Goal: Navigation & Orientation: Find specific page/section

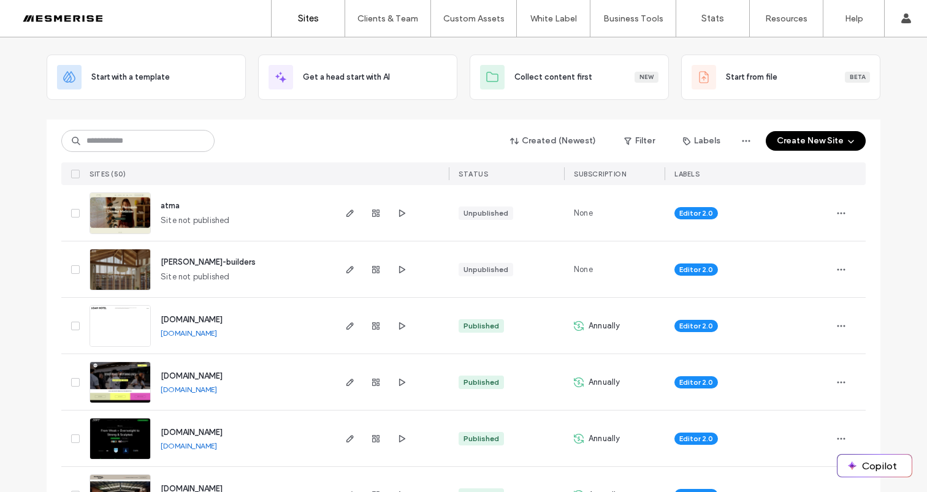
scroll to position [39, 0]
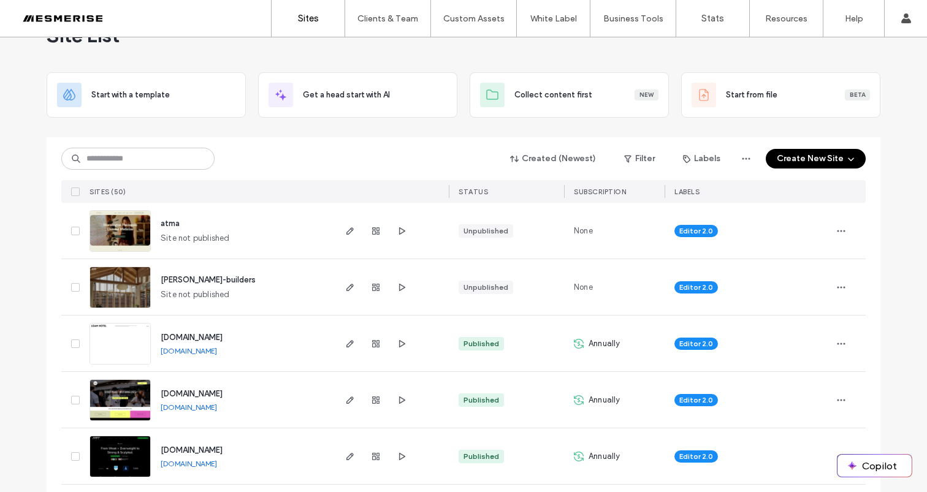
click at [192, 280] on span "[PERSON_NAME]-builders" at bounding box center [208, 279] width 95 height 9
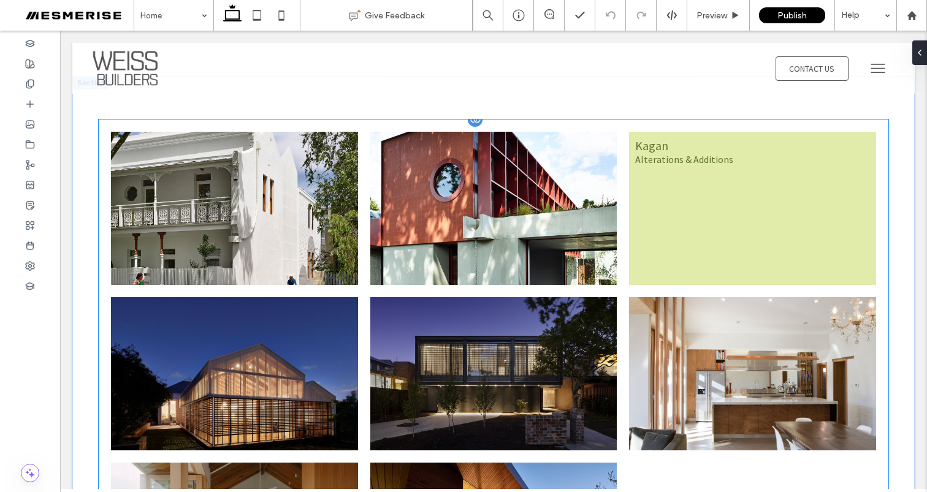
scroll to position [2056, 0]
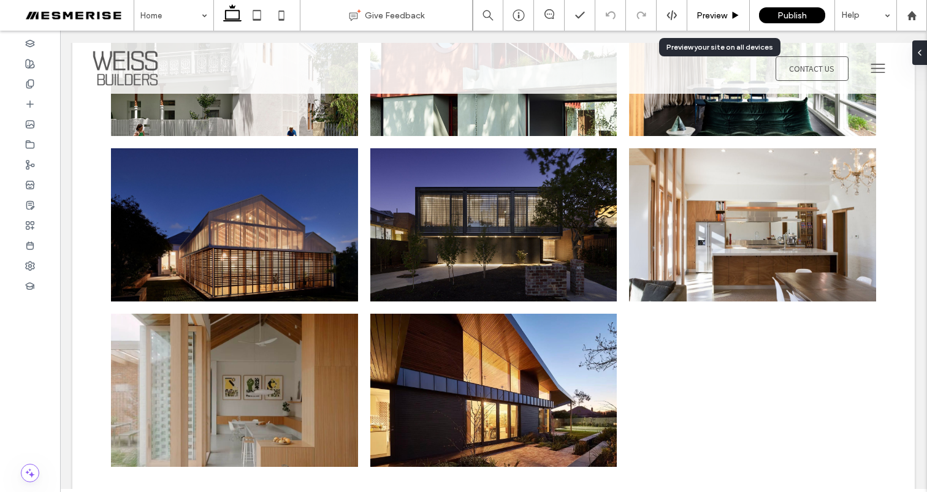
click at [715, 12] on span "Preview" at bounding box center [711, 15] width 31 height 10
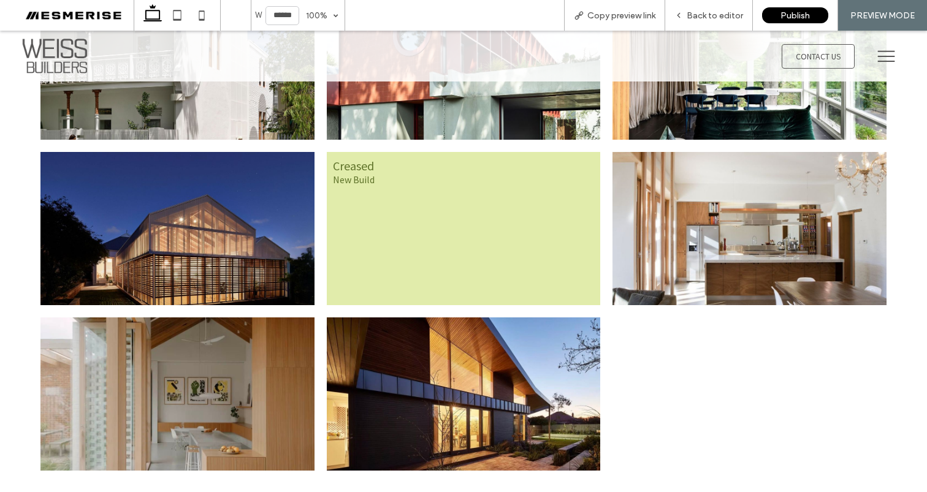
scroll to position [2072, 0]
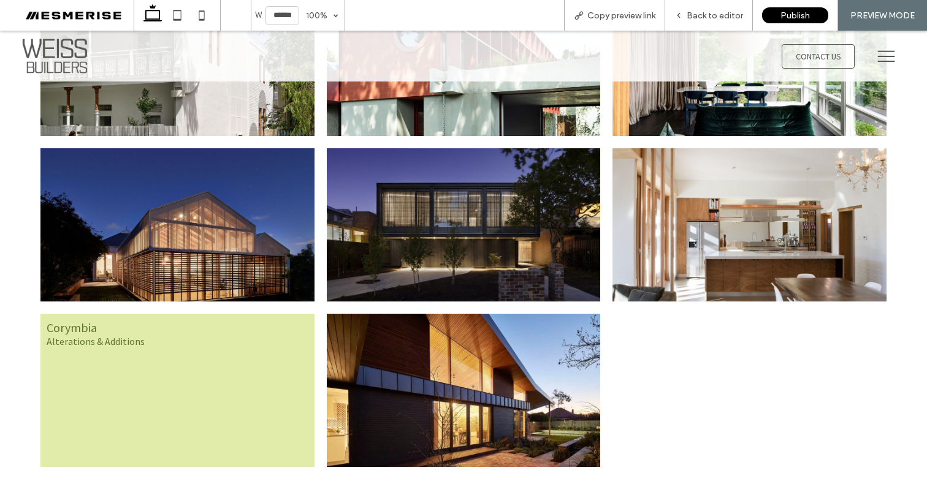
click at [221, 357] on link at bounding box center [177, 390] width 274 height 153
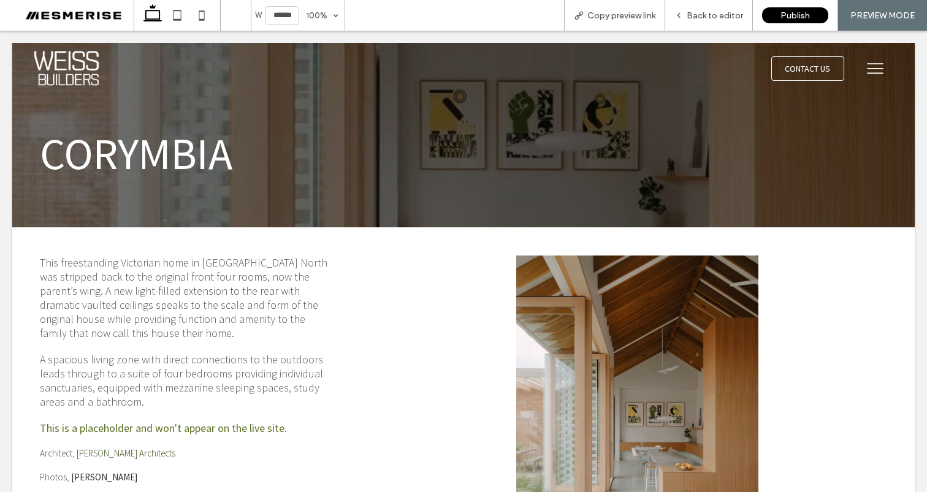
scroll to position [0, 0]
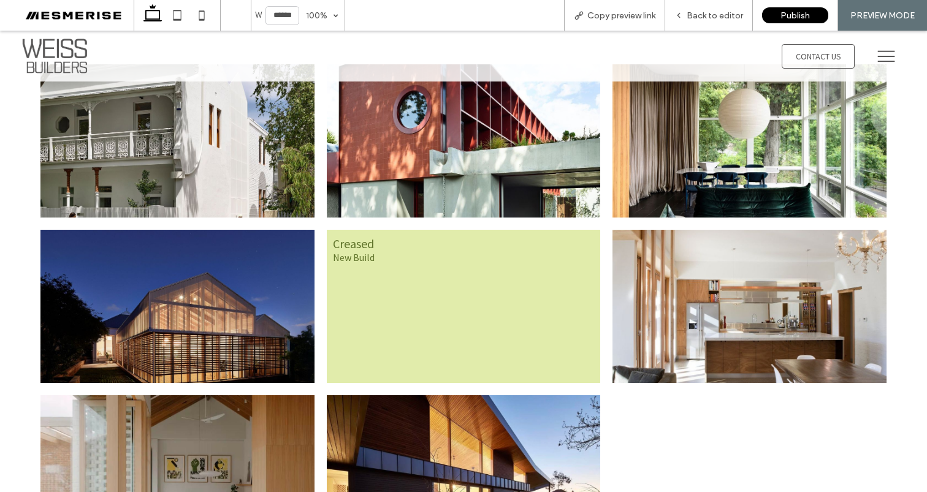
scroll to position [618, 0]
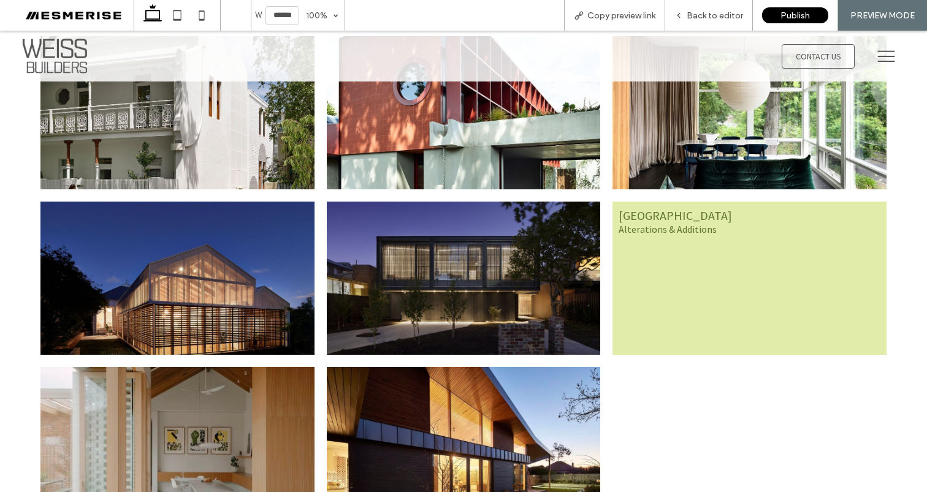
click at [693, 246] on link at bounding box center [749, 278] width 274 height 153
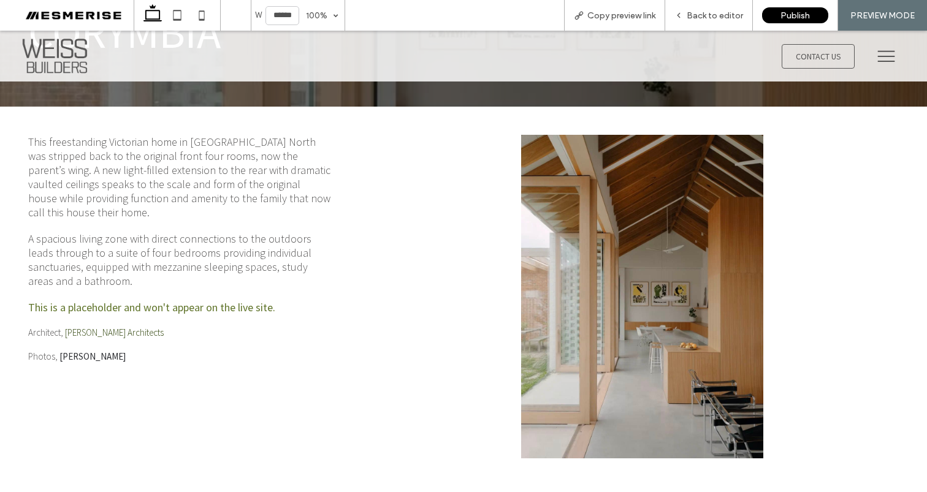
scroll to position [0, 0]
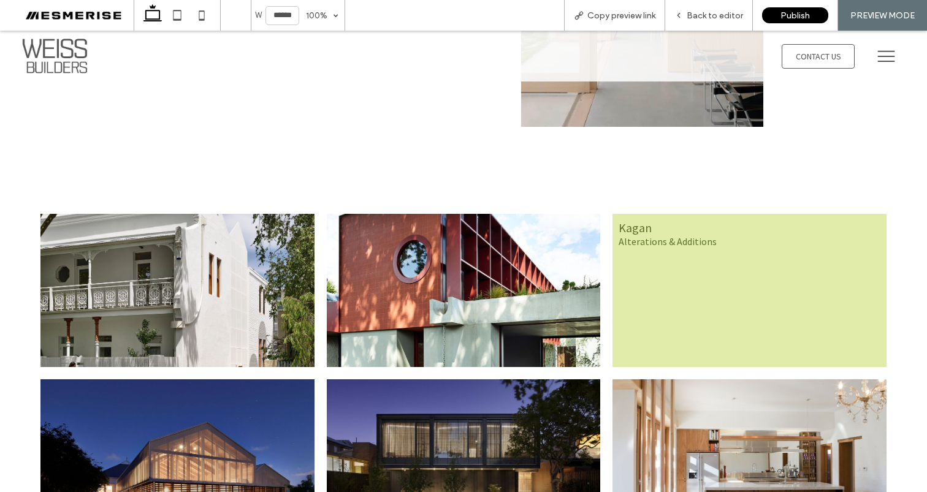
scroll to position [447, 0]
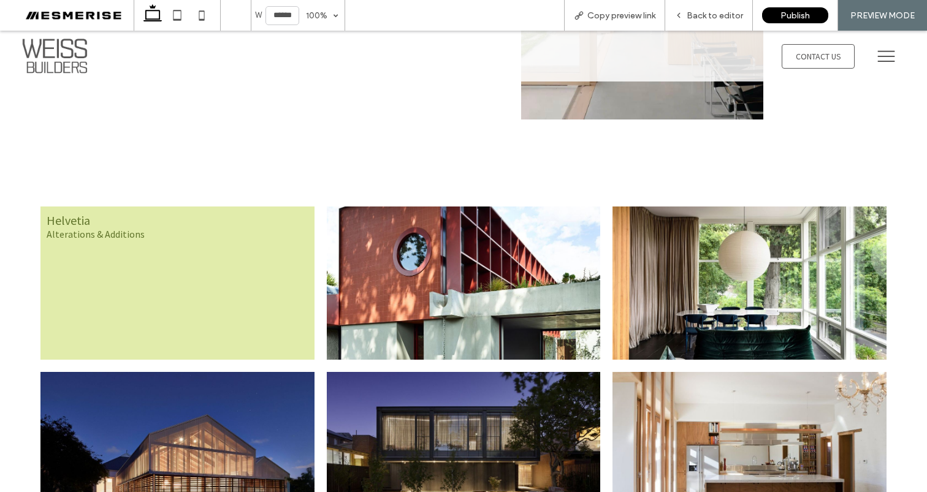
click at [182, 286] on link at bounding box center [177, 283] width 274 height 153
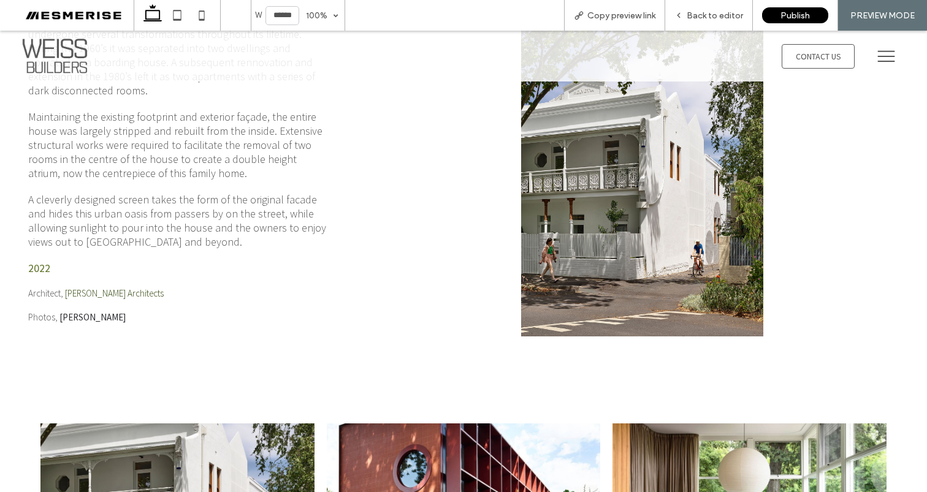
scroll to position [95, 0]
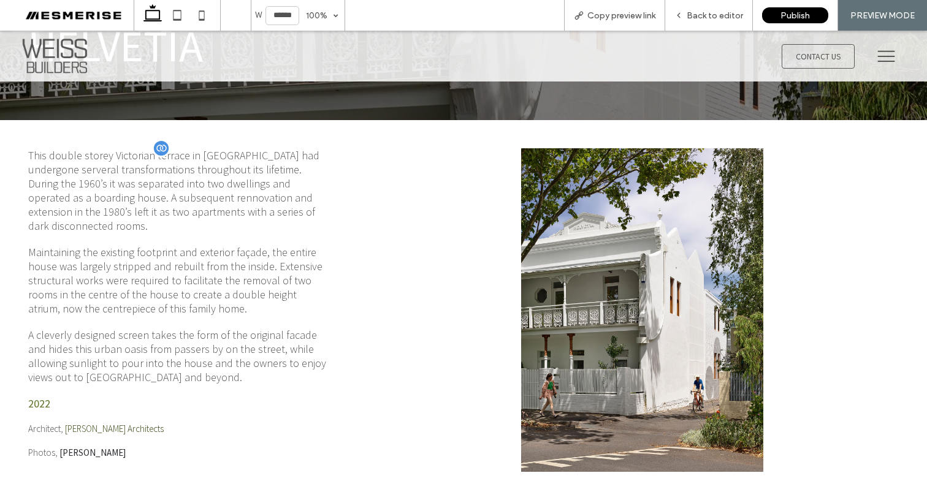
click at [190, 275] on p "Maintaining the existing footprint and exterior façade, the entire house was la…" at bounding box center [179, 280] width 302 height 70
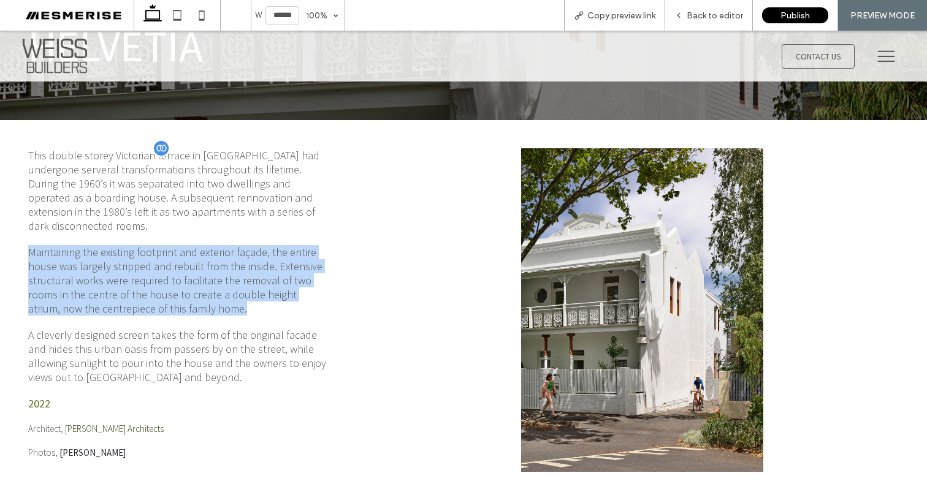
click at [190, 275] on p "Maintaining the existing footprint and exterior façade, the entire house was la…" at bounding box center [179, 280] width 302 height 70
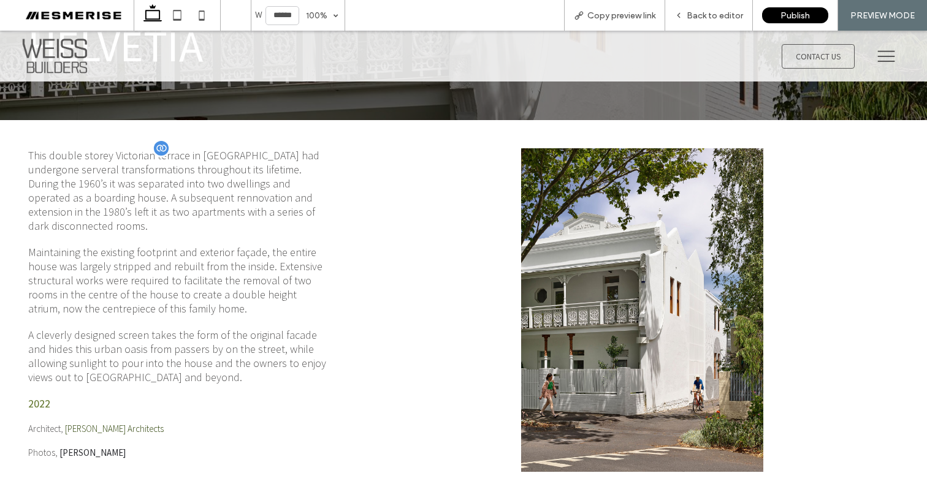
click at [207, 200] on p "This double storey Victorian terrace in Fitzroy had undergone serveral transfor…" at bounding box center [179, 190] width 302 height 85
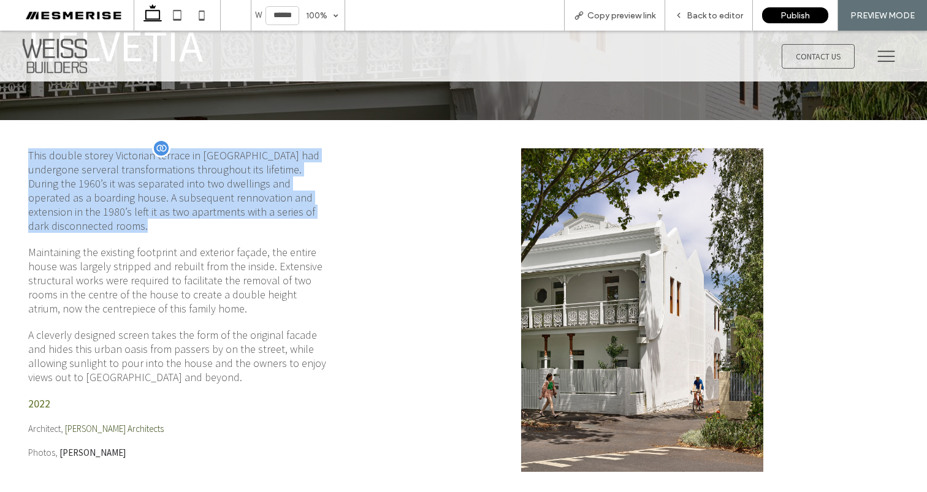
click at [207, 200] on p "This double storey Victorian terrace in Fitzroy had undergone serveral transfor…" at bounding box center [179, 190] width 302 height 85
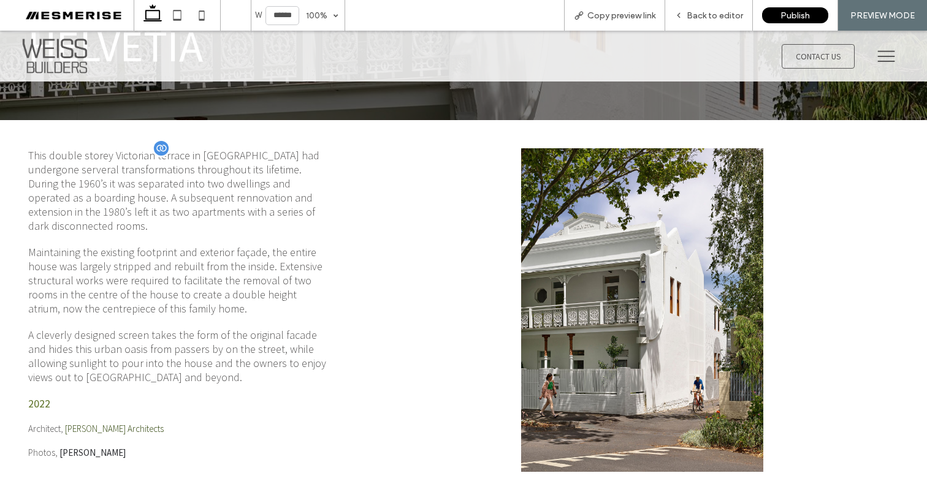
click at [212, 245] on p "Maintaining the existing footprint and exterior façade, the entire house was la…" at bounding box center [179, 280] width 302 height 70
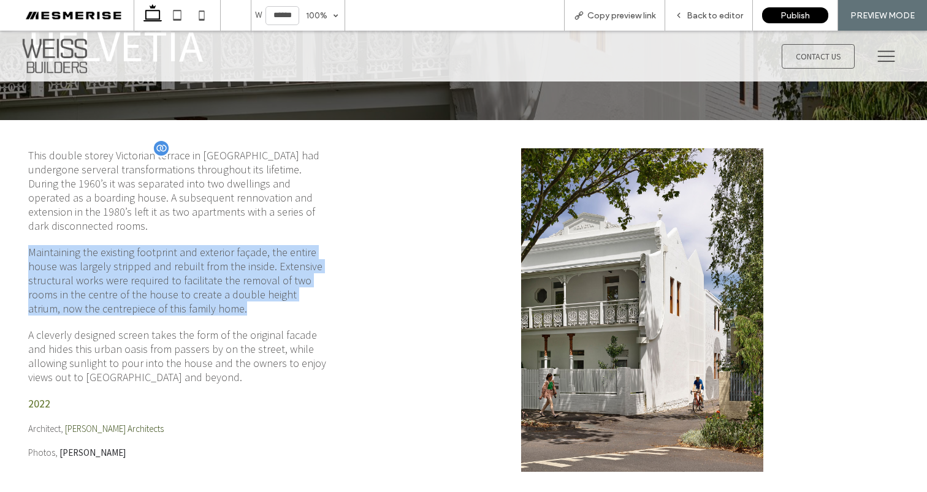
click at [212, 245] on p "Maintaining the existing footprint and exterior façade, the entire house was la…" at bounding box center [179, 280] width 302 height 70
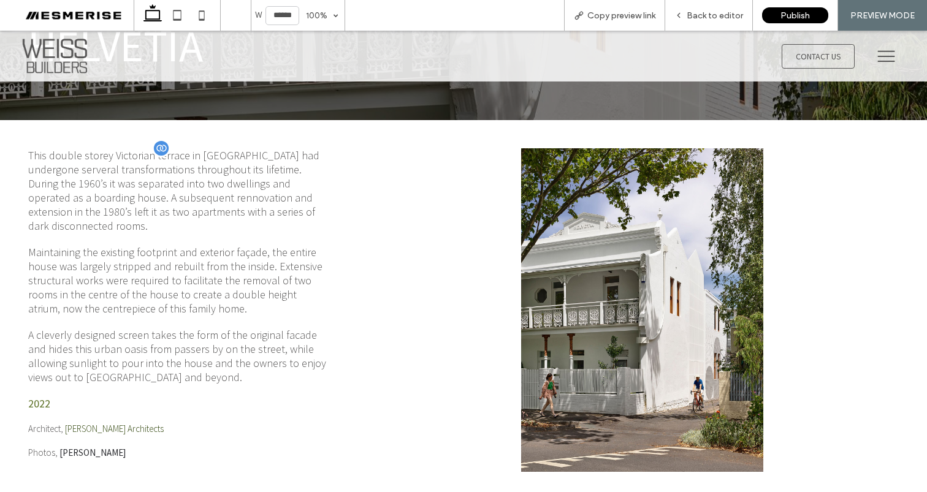
click at [219, 328] on p "A cleverly designed screen takes the form of the original facade and hides this…" at bounding box center [179, 356] width 302 height 56
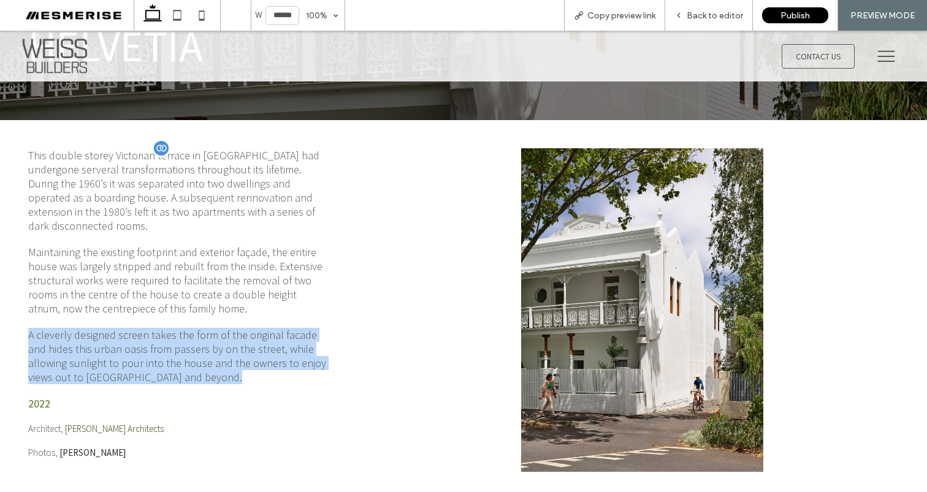
click at [219, 328] on p "A cleverly designed screen takes the form of the original facade and hides this…" at bounding box center [179, 356] width 302 height 56
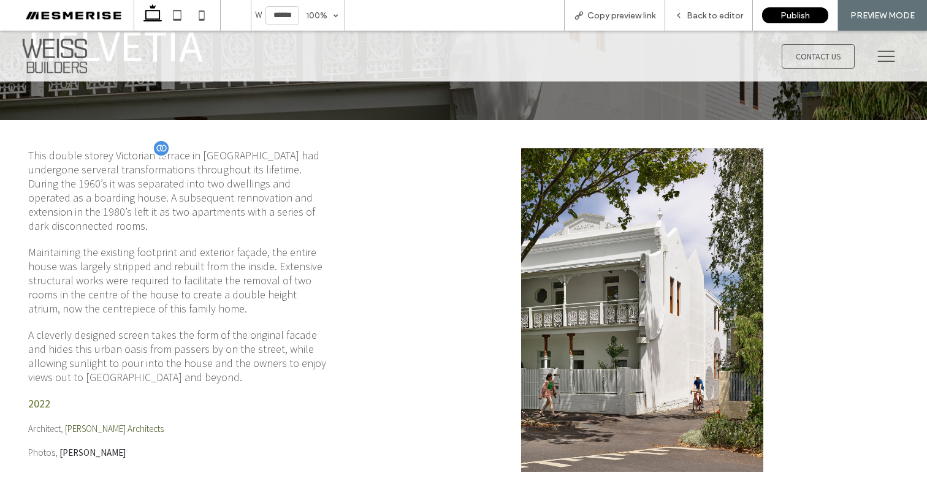
click at [214, 254] on p "Maintaining the existing footprint and exterior façade, the entire house was la…" at bounding box center [179, 280] width 302 height 70
click at [240, 188] on p "This double storey Victorian terrace in Fitzroy had undergone serveral transfor…" at bounding box center [179, 190] width 302 height 85
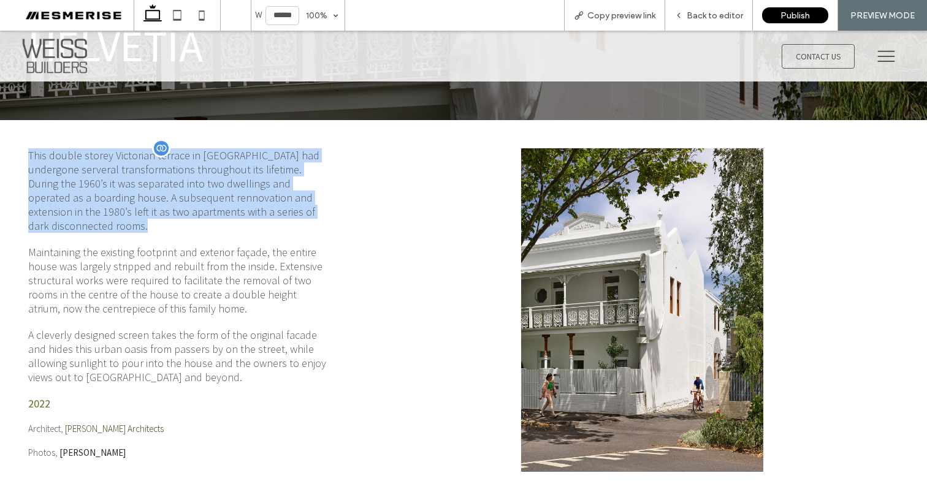
click at [240, 188] on p "This double storey Victorian terrace in Fitzroy had undergone serveral transfor…" at bounding box center [179, 190] width 302 height 85
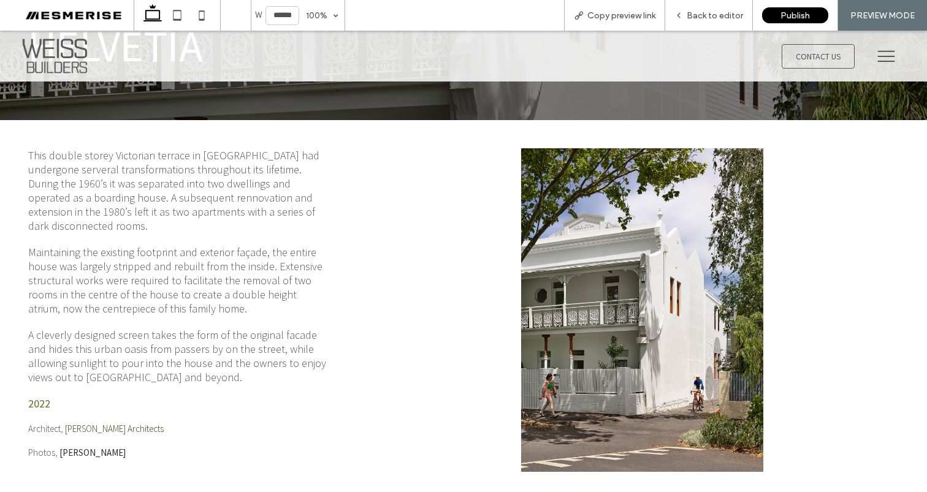
click at [383, 233] on div at bounding box center [642, 310] width 532 height 343
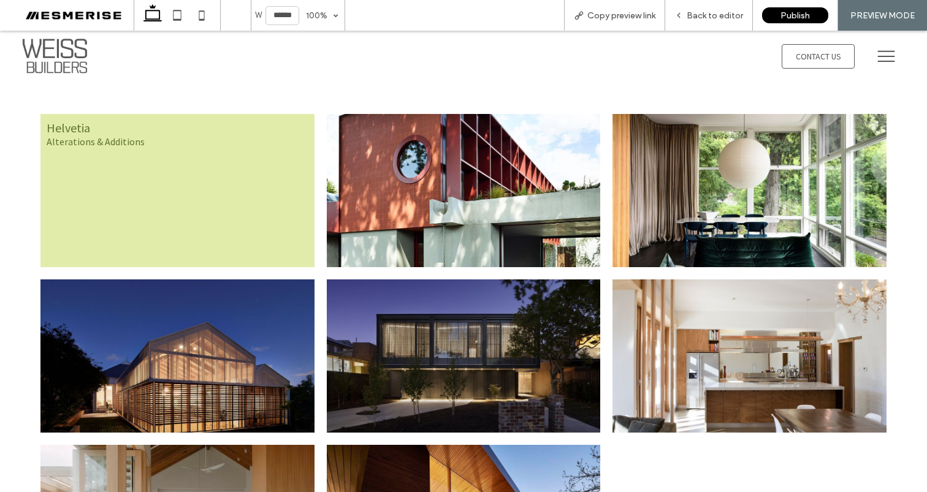
scroll to position [744, 0]
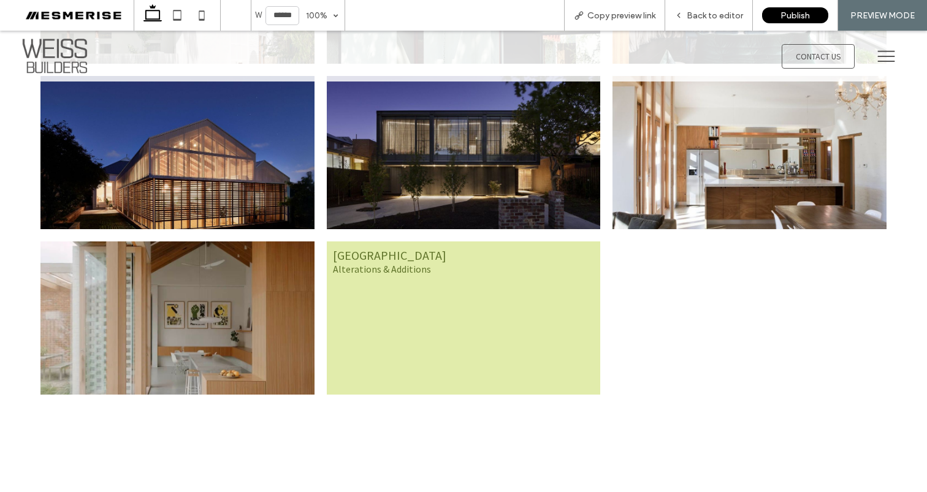
click at [441, 295] on link at bounding box center [464, 318] width 274 height 153
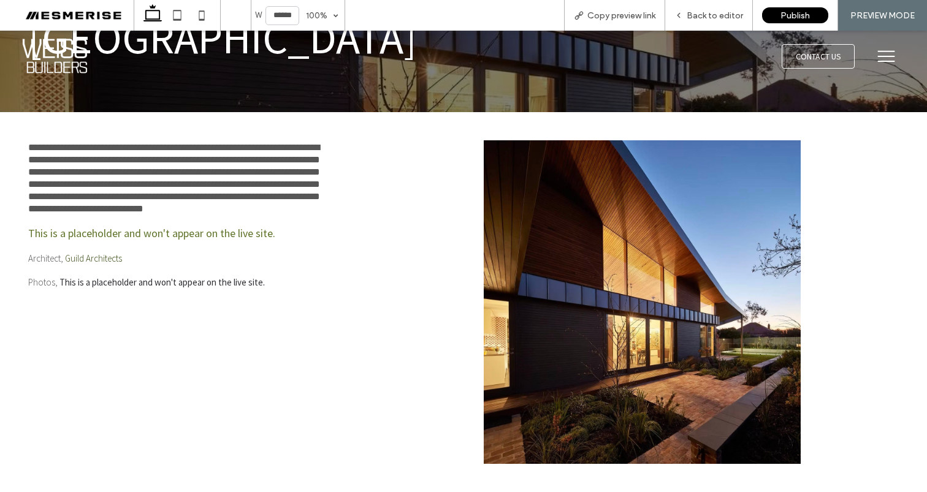
scroll to position [0, 0]
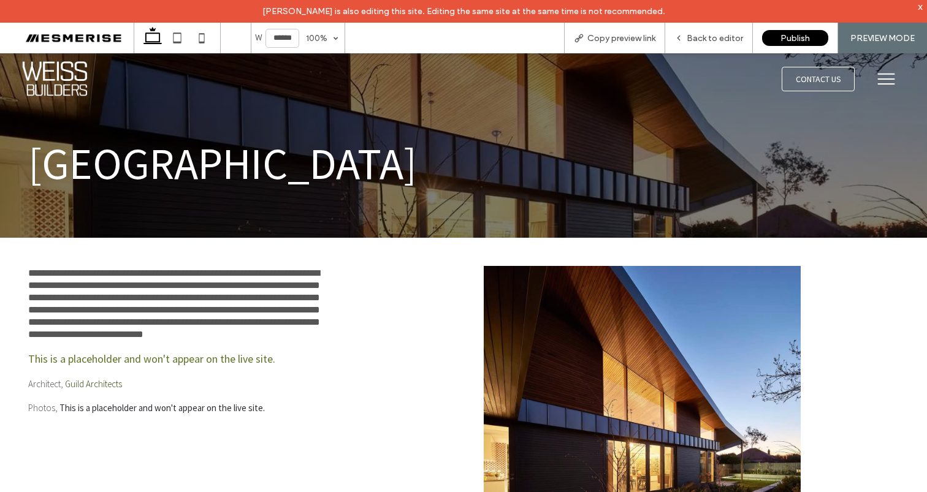
click at [887, 80] on icon at bounding box center [886, 79] width 24 height 26
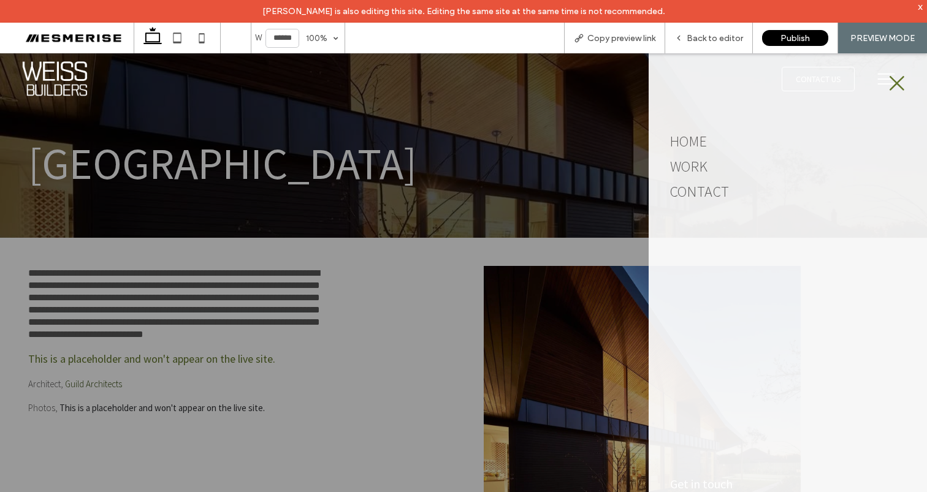
click at [889, 79] on icon at bounding box center [897, 83] width 18 height 18
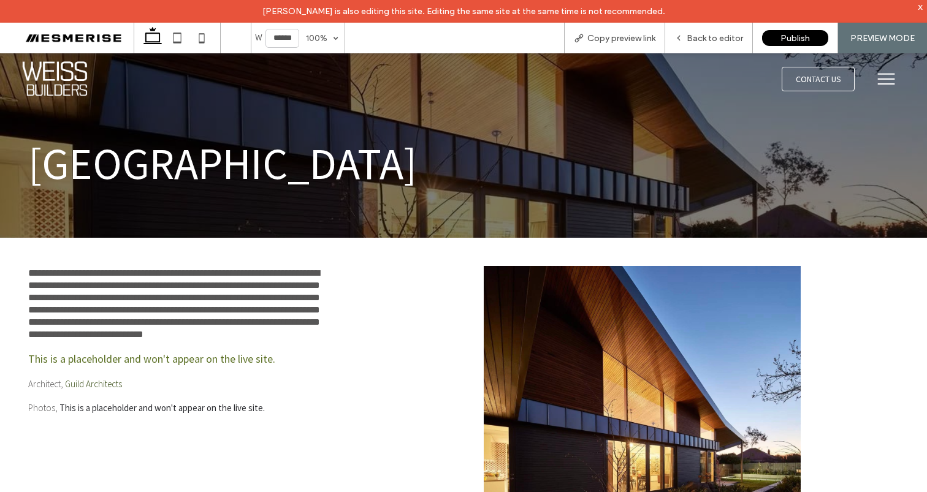
click at [74, 82] on img at bounding box center [54, 79] width 73 height 44
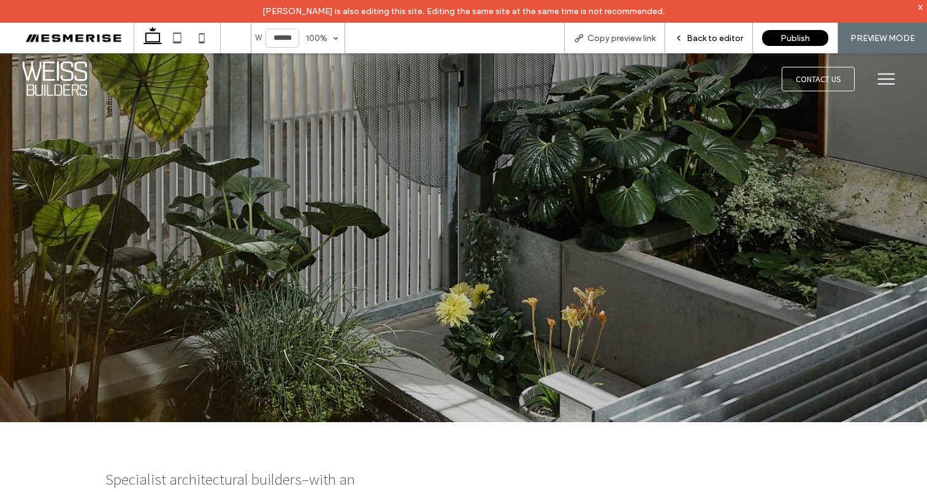
click at [710, 42] on span "Back to editor" at bounding box center [715, 38] width 56 height 10
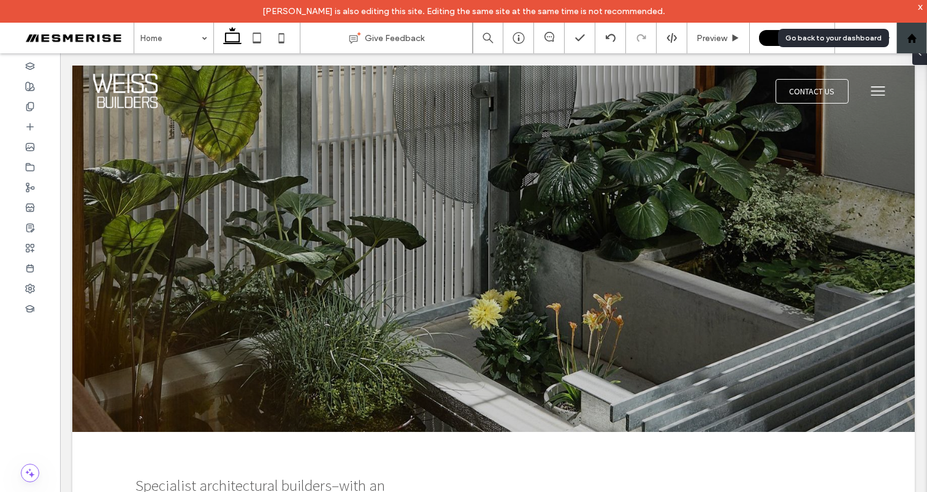
click at [916, 40] on div at bounding box center [911, 38] width 29 height 10
